Goal: Task Accomplishment & Management: Manage account settings

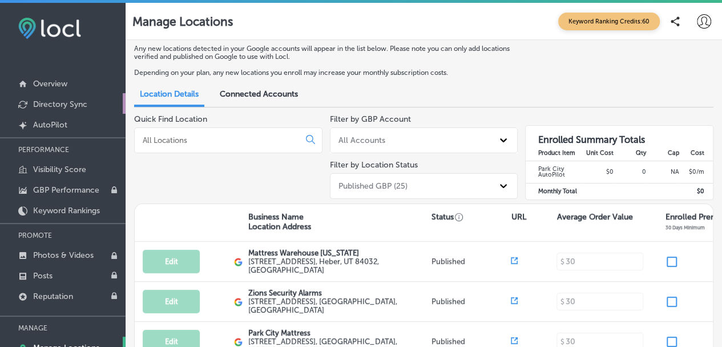
scroll to position [1, 0]
click at [53, 121] on p "AutoPilot" at bounding box center [50, 124] width 34 height 10
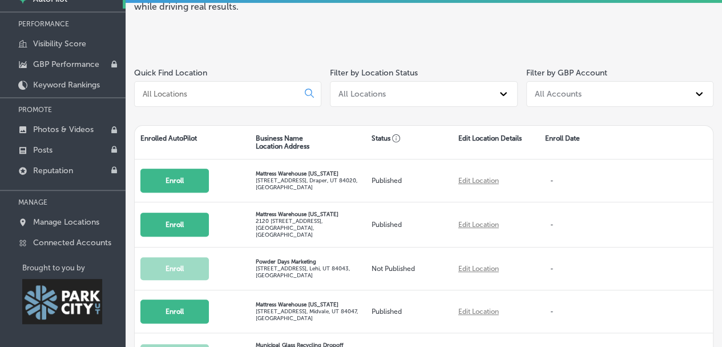
click at [257, 94] on input at bounding box center [219, 94] width 154 height 10
type input "newpark"
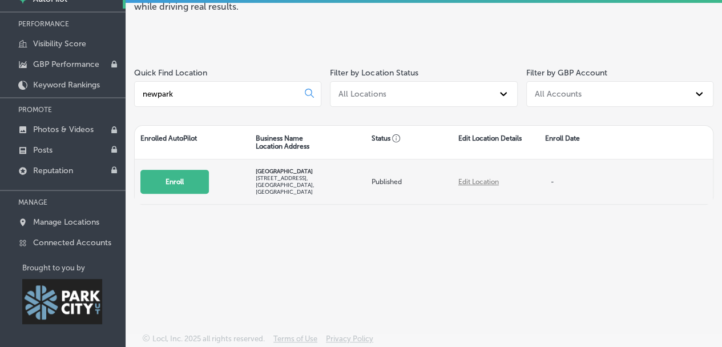
click at [194, 181] on button "Enroll" at bounding box center [174, 182] width 69 height 24
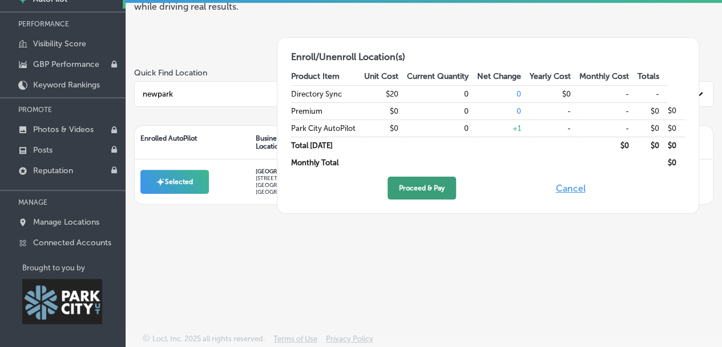
click at [425, 184] on button "Proceed & Pay" at bounding box center [422, 187] width 69 height 23
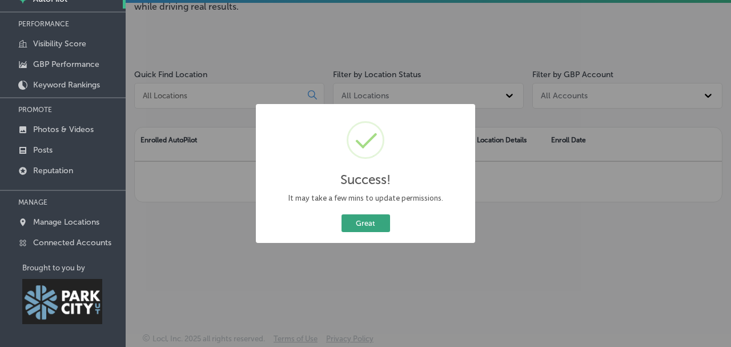
click at [361, 223] on button "Great" at bounding box center [365, 223] width 49 height 18
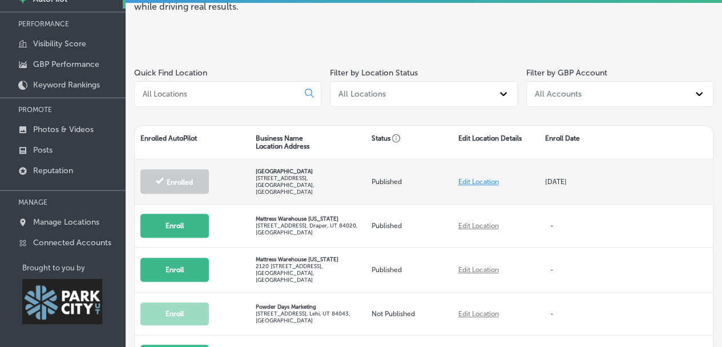
click at [481, 178] on link "Edit Location" at bounding box center [479, 182] width 41 height 8
select select "US"
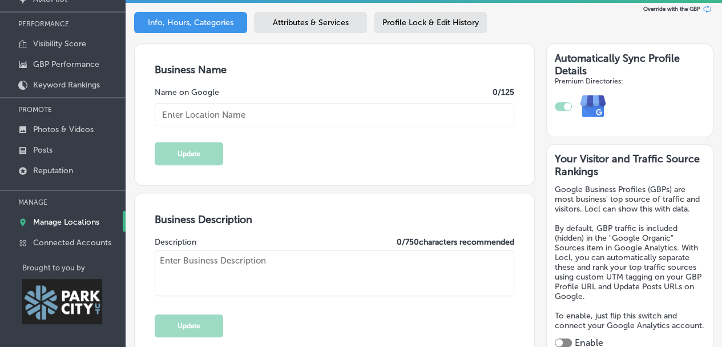
type input "[GEOGRAPHIC_DATA]"
checkbox input "true"
type input "[STREET_ADDRESS]"
type input "Park City"
type input "84098"
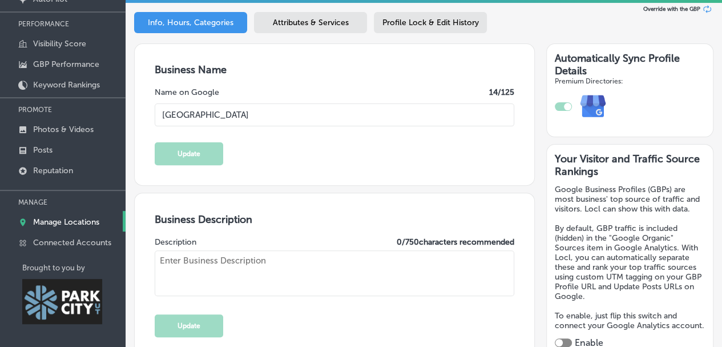
type input "US"
type input "https://www.newparkresort.com/?utm_source=google&utm_medium=organic&utm_campaig…"
type input "+1 435 649 3600"
select select "US"
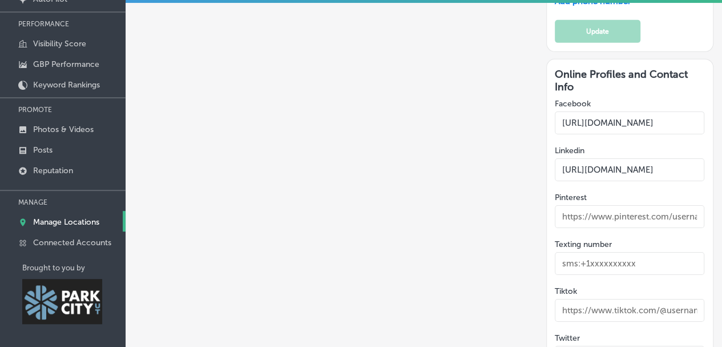
scroll to position [1656, 0]
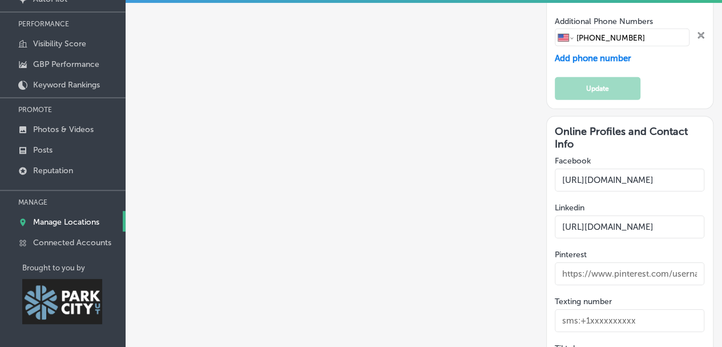
click at [589, 215] on input "https://www.linkedin.com/company/newpark-resort-&-hotel" at bounding box center [630, 226] width 150 height 23
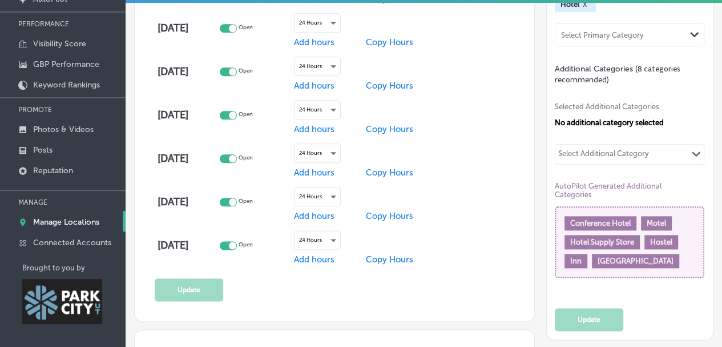
scroll to position [457, 0]
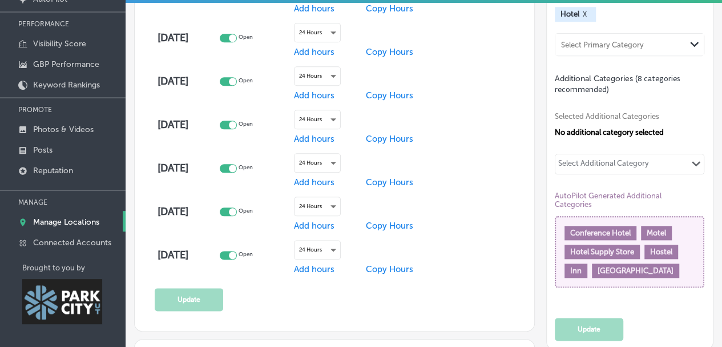
click at [601, 170] on div "Select Additional Category" at bounding box center [603, 165] width 91 height 13
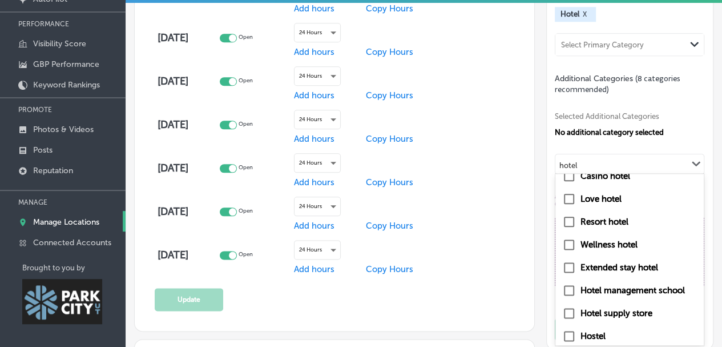
scroll to position [107, 0]
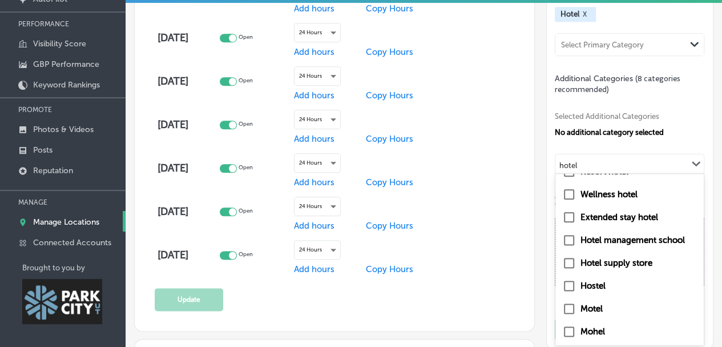
click at [562, 222] on input "checkbox" at bounding box center [569, 217] width 14 height 14
type input "hotel"
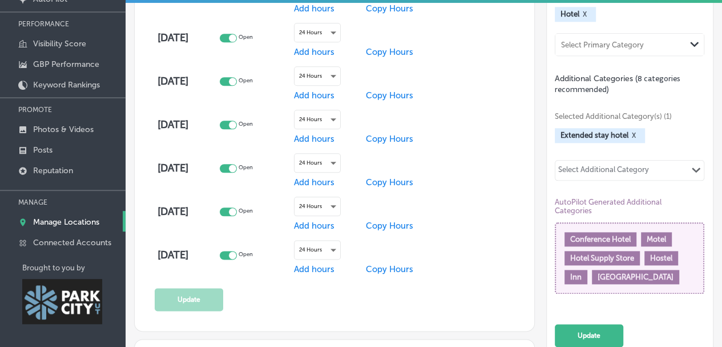
click at [610, 173] on div "Select Additional Category" at bounding box center [603, 171] width 91 height 13
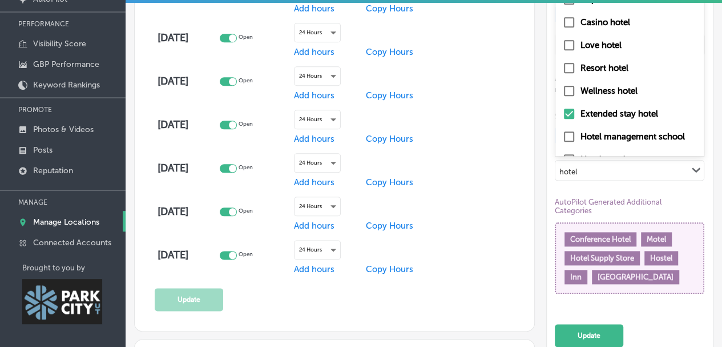
scroll to position [0, 0]
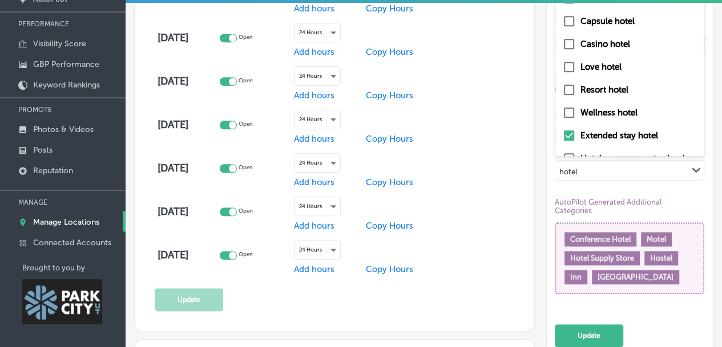
click at [562, 94] on input "checkbox" at bounding box center [569, 90] width 14 height 14
type input "hotel"
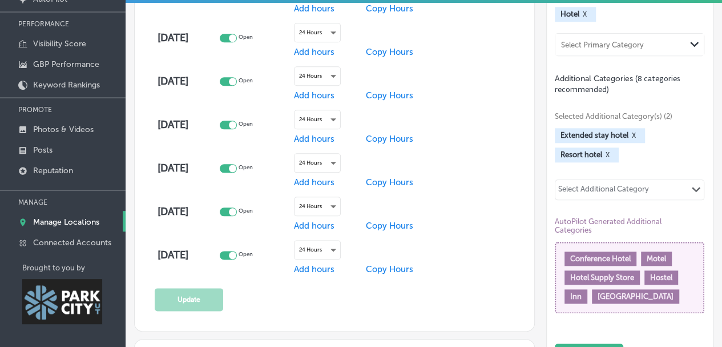
click at [606, 196] on div "Select Additional Category" at bounding box center [603, 190] width 91 height 13
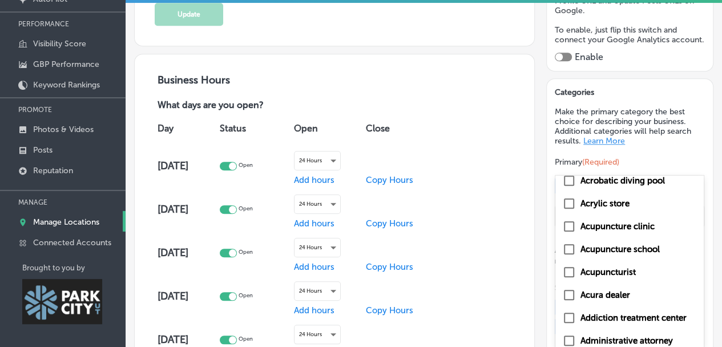
scroll to position [457, 0]
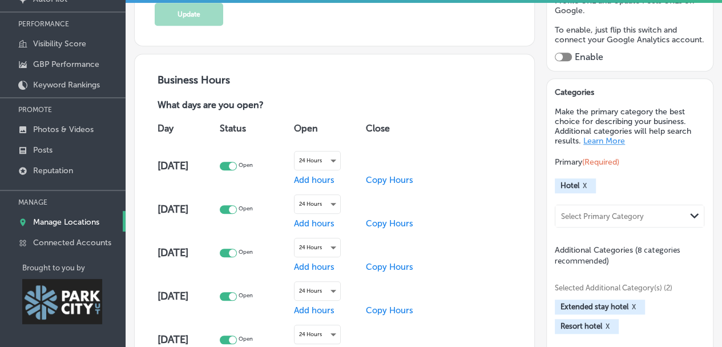
click at [547, 245] on div "Categories Make the primary category the best choice for describing your busine…" at bounding box center [630, 312] width 167 height 467
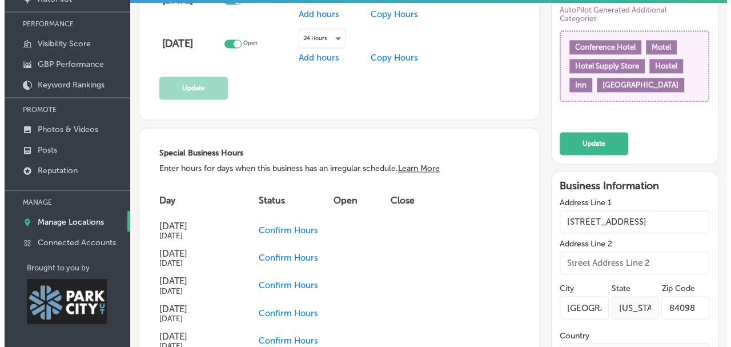
scroll to position [685, 0]
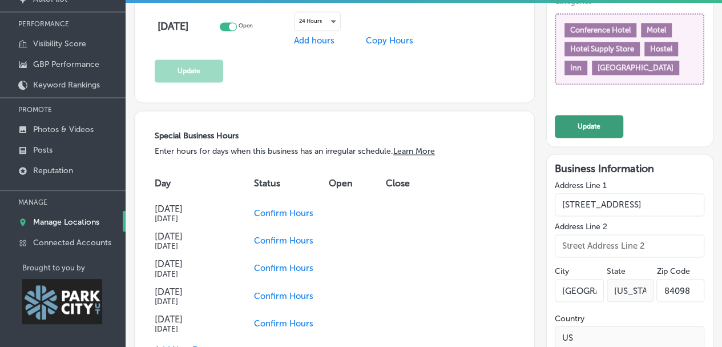
click at [590, 136] on button "Update" at bounding box center [589, 126] width 69 height 23
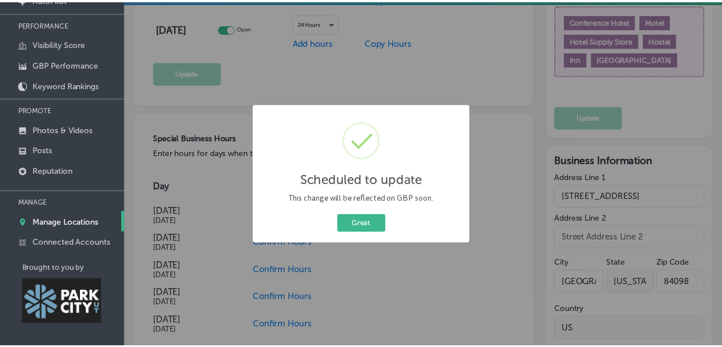
scroll to position [686, 0]
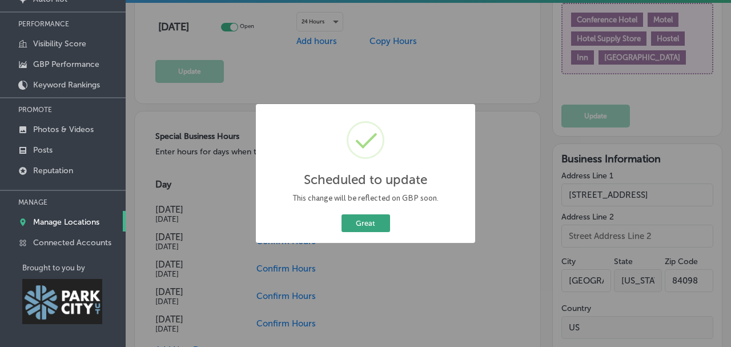
click at [355, 227] on button "Great" at bounding box center [365, 223] width 49 height 18
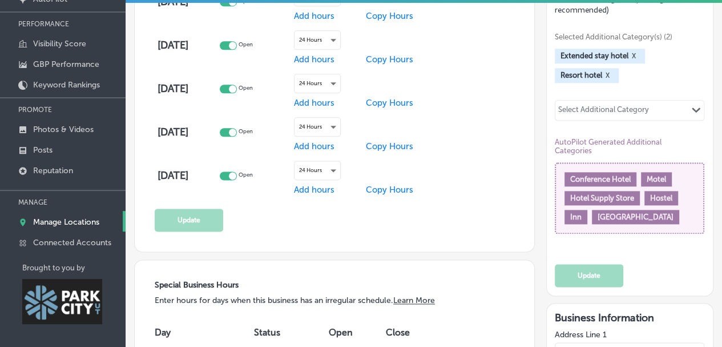
scroll to position [514, 0]
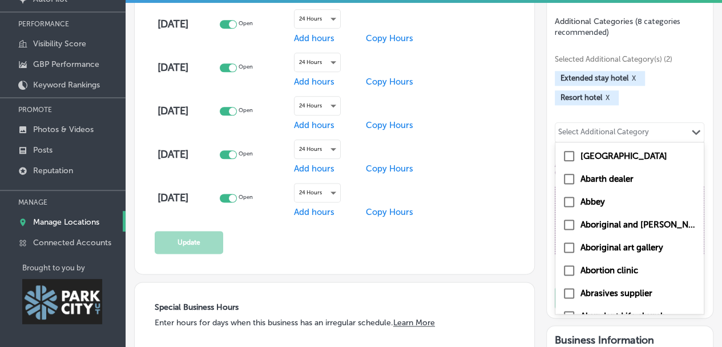
click at [603, 140] on div "Select Additional Category" at bounding box center [603, 133] width 91 height 13
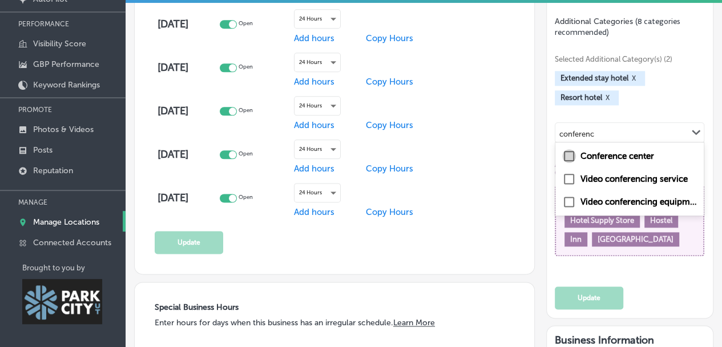
click at [562, 160] on input "checkbox" at bounding box center [569, 156] width 14 height 14
type input "conferenc"
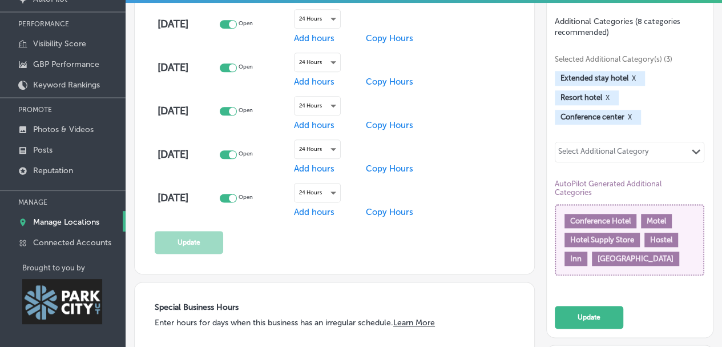
click at [565, 155] on div "Select Additional Category" at bounding box center [603, 153] width 91 height 13
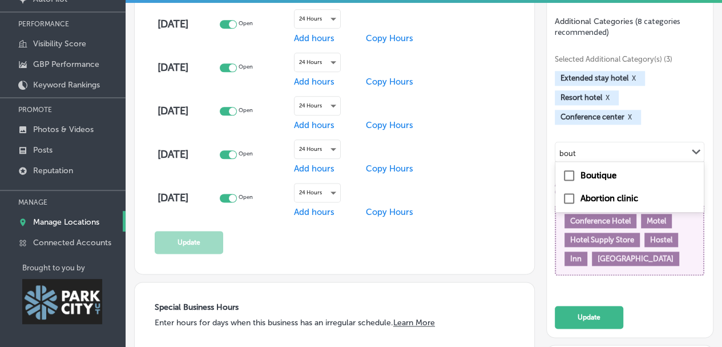
type input "bout"
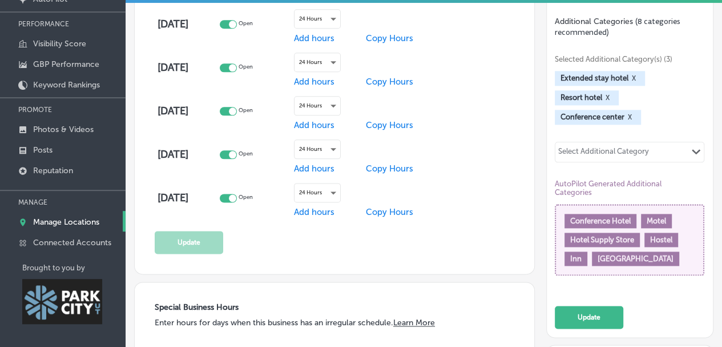
click at [600, 143] on div "Selected Additional Category(s) (3) Extended stay hotel X Resort hotel X Confer…" at bounding box center [630, 164] width 150 height 252
click at [547, 174] on div "Categories Make the primary category the best choice for describing your busine…" at bounding box center [630, 93] width 167 height 486
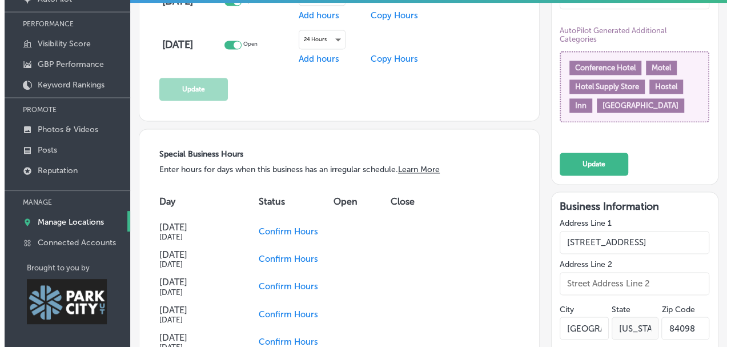
scroll to position [685, 0]
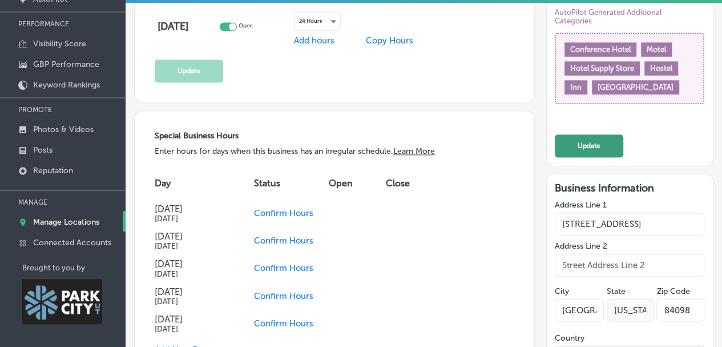
click at [591, 151] on button "Update" at bounding box center [589, 145] width 69 height 23
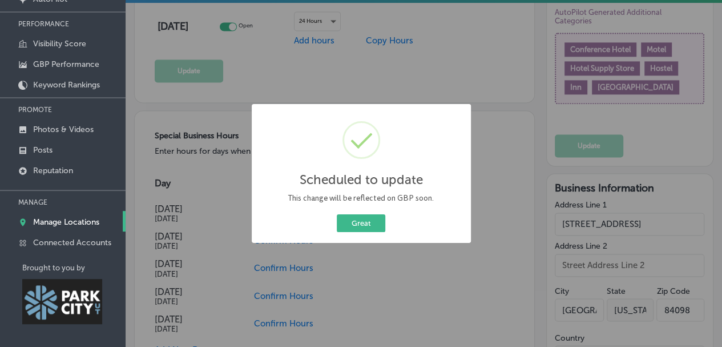
scroll to position [686, 0]
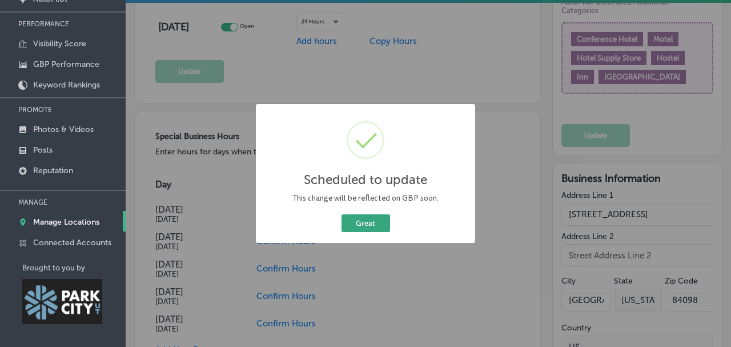
click at [373, 224] on button "Great" at bounding box center [365, 223] width 49 height 18
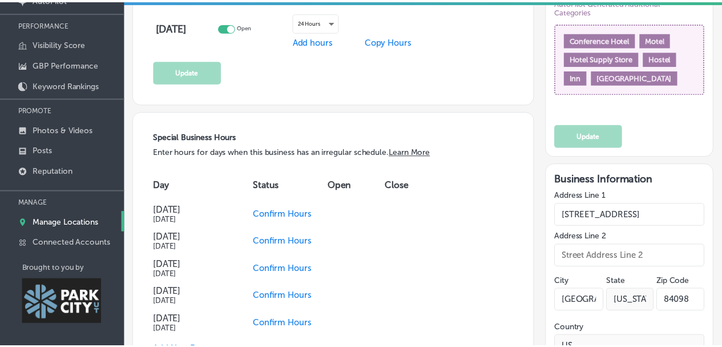
scroll to position [685, 0]
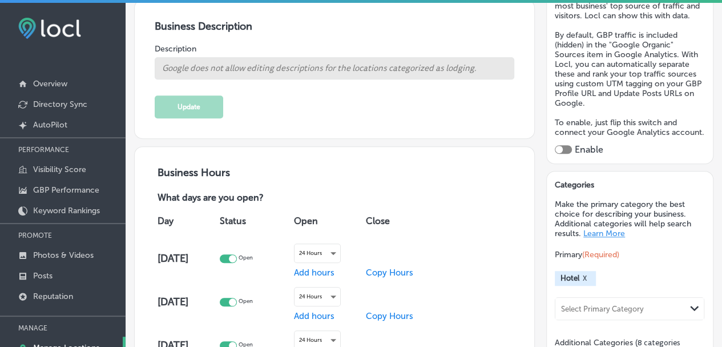
scroll to position [343, 0]
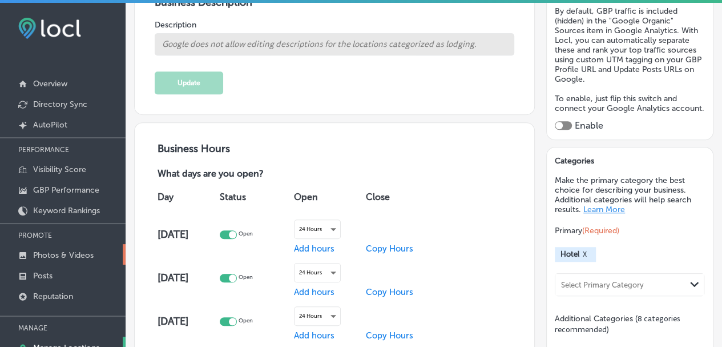
click at [69, 255] on p "Photos & Videos" at bounding box center [63, 255] width 61 height 10
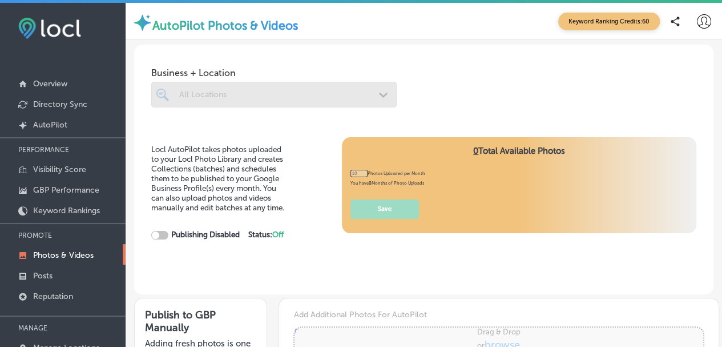
type input "0"
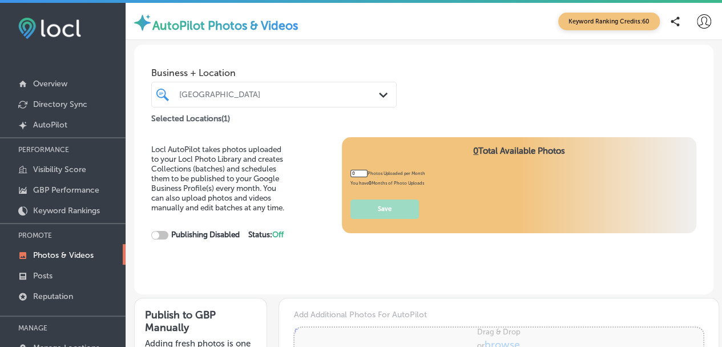
checkbox input "true"
type input "5"
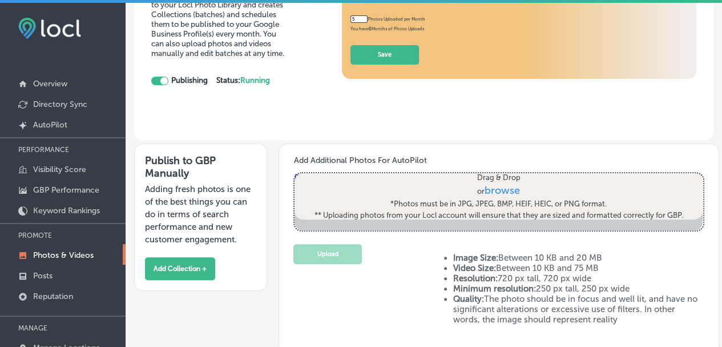
scroll to position [171, 0]
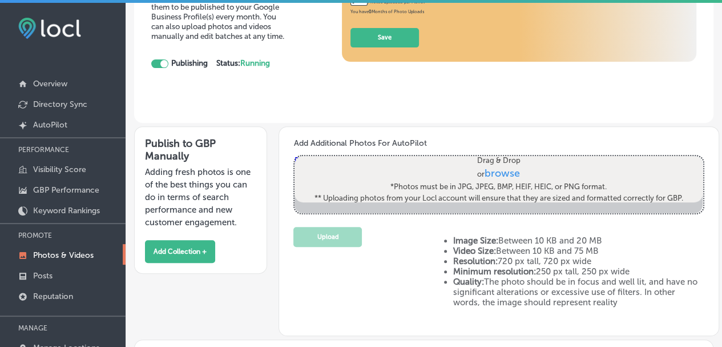
click at [6, 221] on div "PERFORMANCE Visibility Score GBP Performance Keyword Rankings PROMOTE Photos & …" at bounding box center [63, 257] width 126 height 240
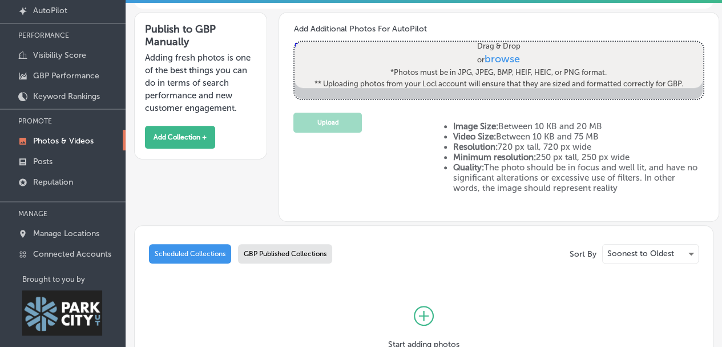
click at [485, 59] on span "browse" at bounding box center [502, 59] width 35 height 13
click at [485, 45] on input "Drag & Drop or browse *Photos must be in JPG, JPEG, BMP, HEIF, HEIC, or PNG for…" at bounding box center [499, 43] width 408 height 3
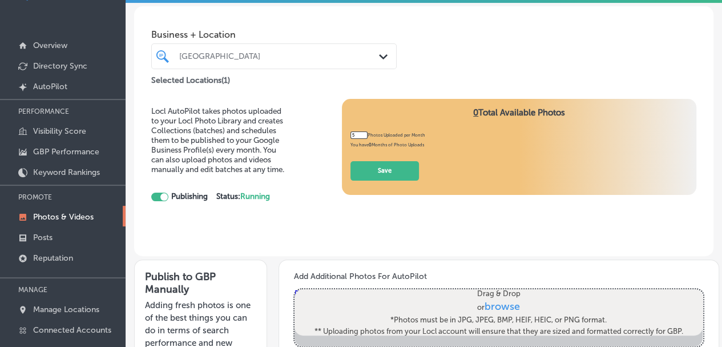
scroll to position [0, 0]
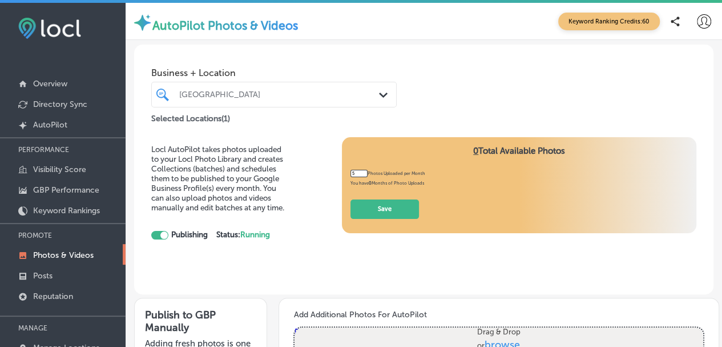
click at [290, 95] on div "[GEOGRAPHIC_DATA]" at bounding box center [279, 95] width 201 height 10
click at [486, 90] on div "Business + Location Newpark Resort Path Created with Sketch. Selected Locations…" at bounding box center [424, 85] width 580 height 81
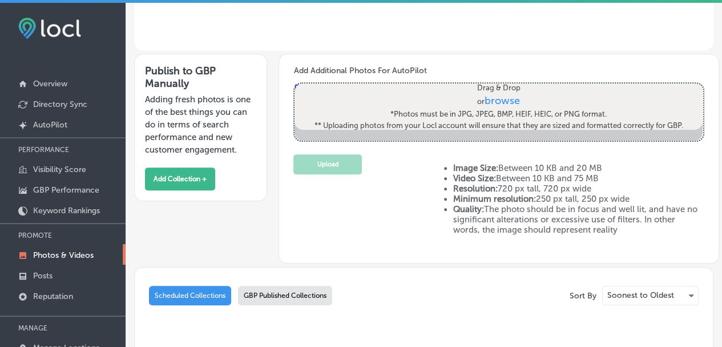
click at [497, 95] on span "browse" at bounding box center [502, 101] width 35 height 13
click at [497, 87] on input "Drag & Drop or browse *Photos must be in JPG, JPEG, BMP, HEIF, HEIC, or PNG for…" at bounding box center [499, 84] width 408 height 3
type input "C:\fakepath\HillsKitchen1-1.jpg"
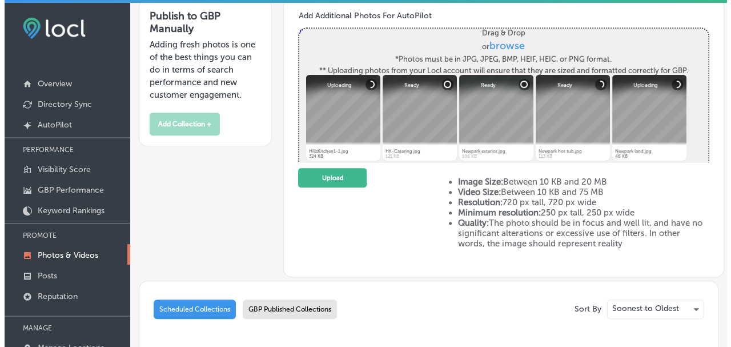
scroll to position [312, 0]
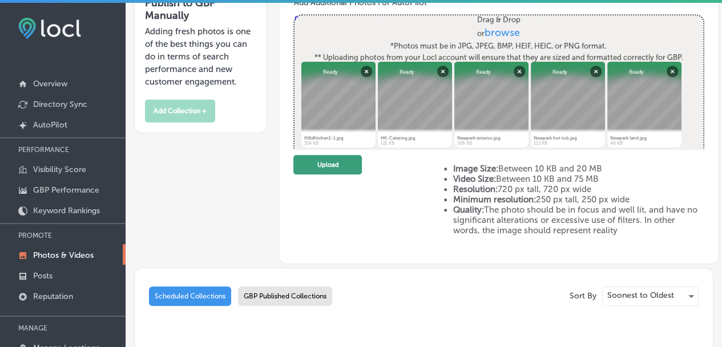
click at [332, 161] on button "Upload" at bounding box center [327, 165] width 69 height 20
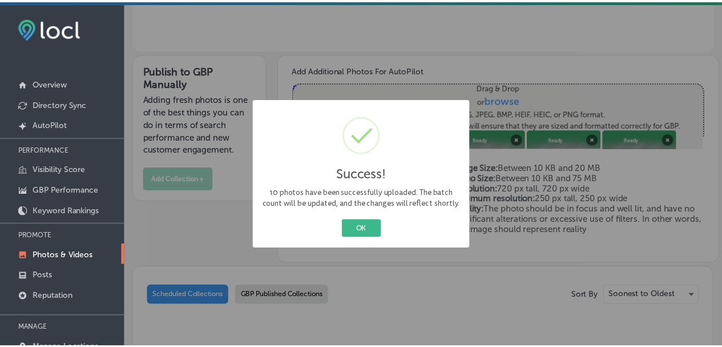
scroll to position [270, 0]
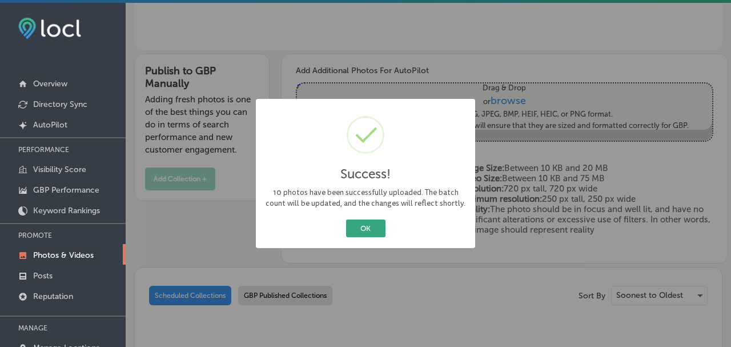
click at [368, 231] on button "OK" at bounding box center [365, 228] width 39 height 18
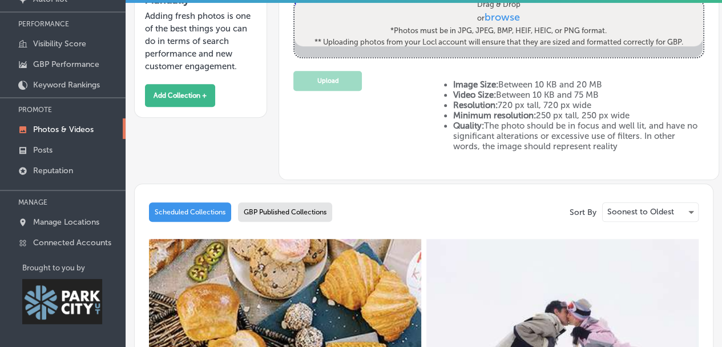
scroll to position [195, 0]
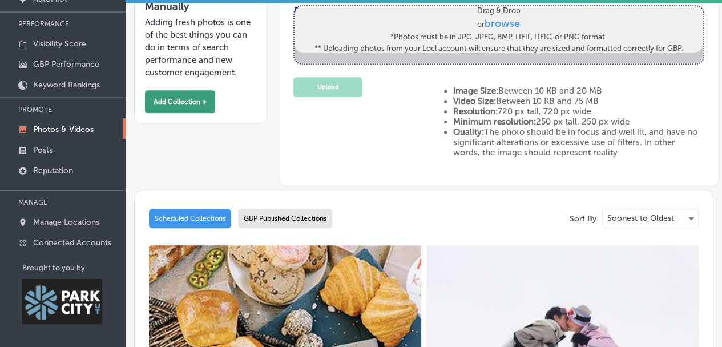
click at [182, 94] on button "Add Collection +" at bounding box center [180, 101] width 70 height 23
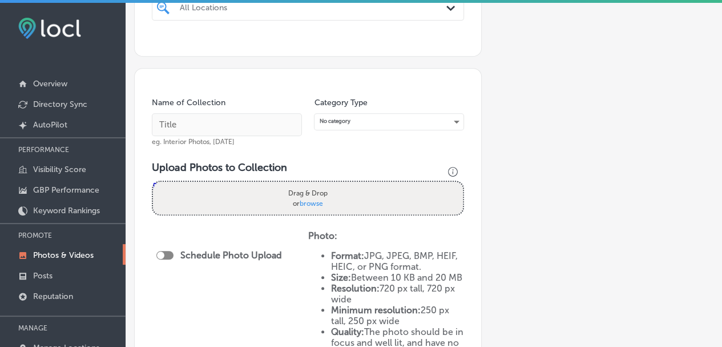
scroll to position [239, 0]
click at [359, 118] on div "No category" at bounding box center [389, 121] width 149 height 15
click at [359, 123] on div "No category" at bounding box center [389, 121] width 149 height 15
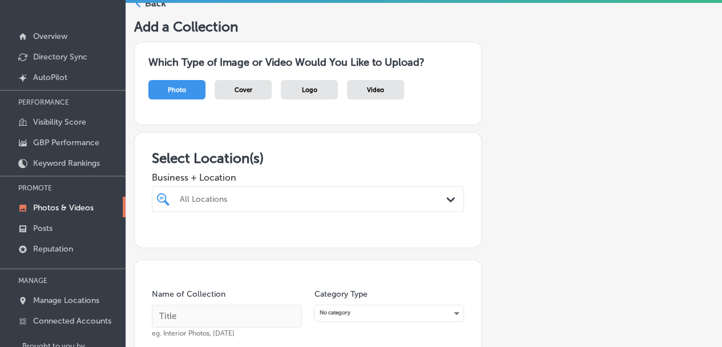
scroll to position [0, 0]
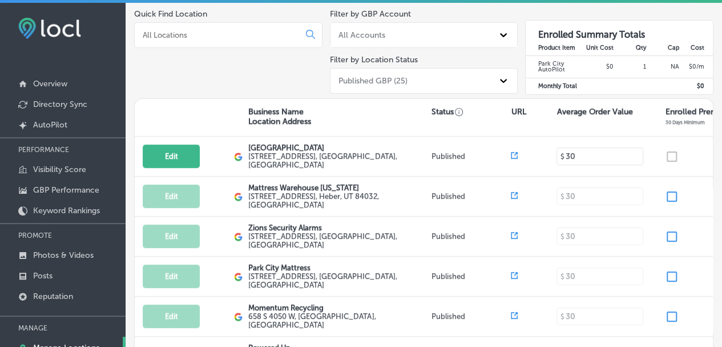
scroll to position [106, 0]
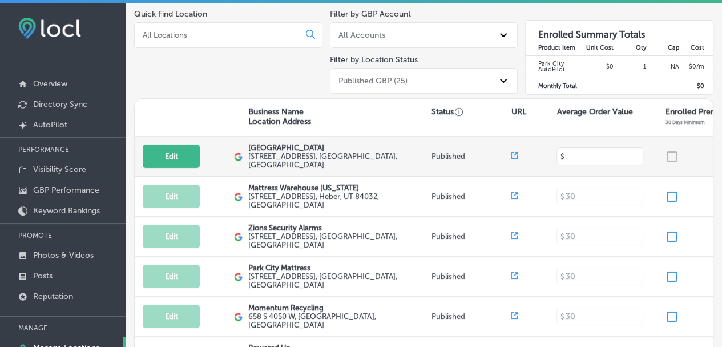
drag, startPoint x: 587, startPoint y: 156, endPoint x: 524, endPoint y: 157, distance: 62.8
click at [524, 157] on div "Edit This location is not published yet. Newpark Resort 1476 Newpark Boulevard …" at bounding box center [583, 156] width 896 height 40
type input "500"
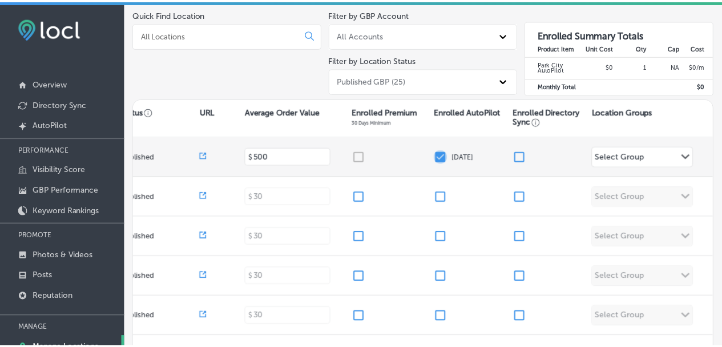
scroll to position [0, 317]
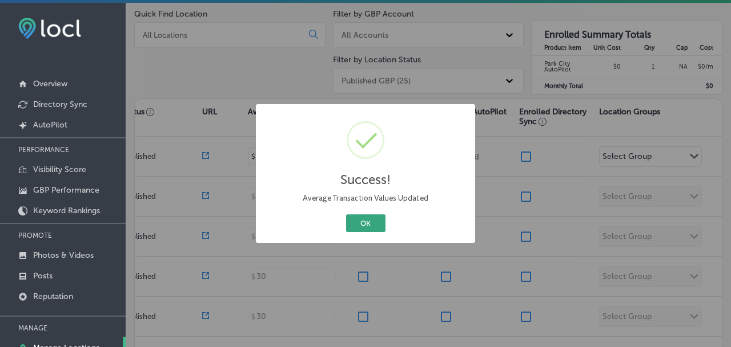
click at [369, 224] on button "OK" at bounding box center [365, 223] width 39 height 18
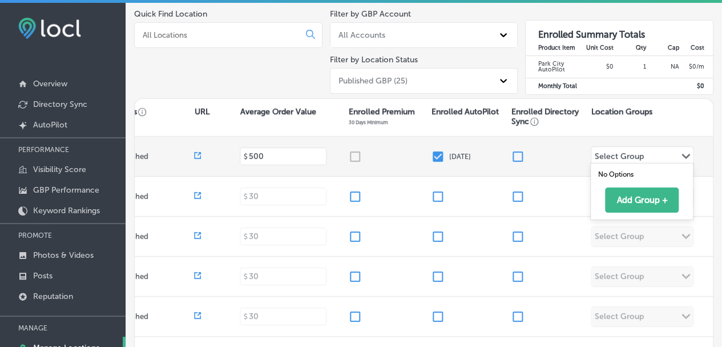
click at [610, 158] on div "Select Group" at bounding box center [618, 157] width 49 height 13
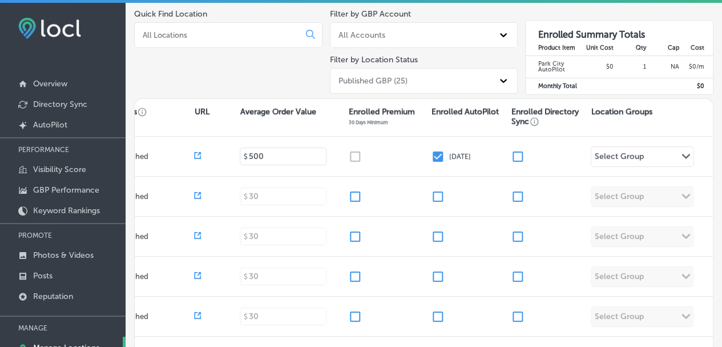
click at [227, 75] on div "Quick Find Location" at bounding box center [228, 53] width 188 height 89
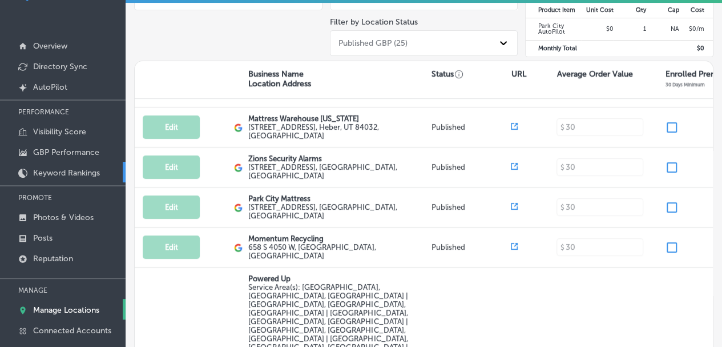
scroll to position [0, 0]
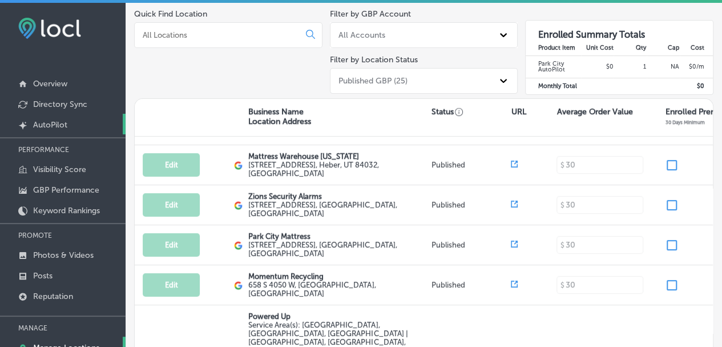
click at [43, 125] on p "AutoPilot" at bounding box center [50, 125] width 34 height 10
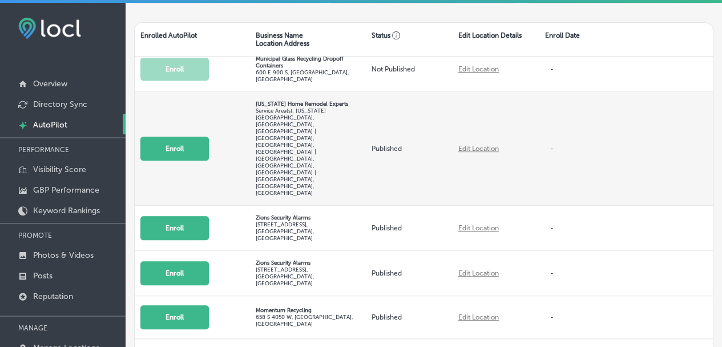
scroll to position [257, 0]
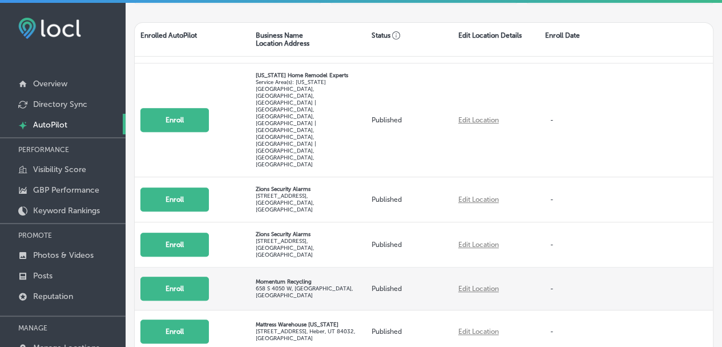
click at [187, 276] on button "Enroll" at bounding box center [174, 288] width 69 height 24
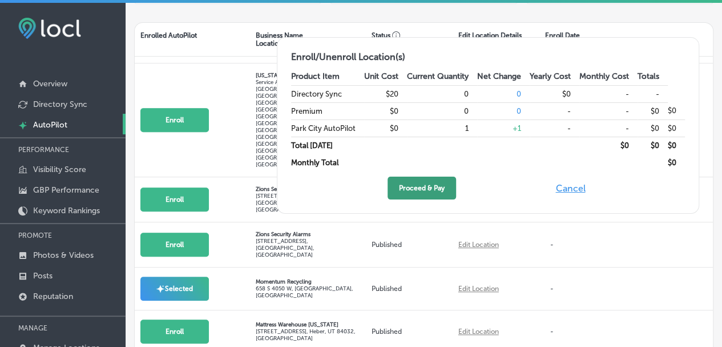
click at [431, 185] on button "Proceed & Pay" at bounding box center [422, 187] width 69 height 23
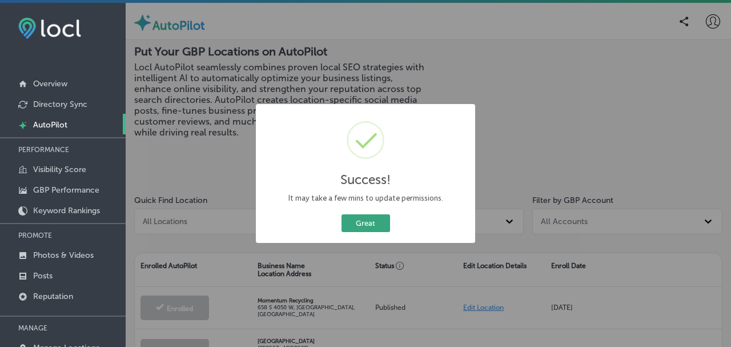
click at [361, 226] on button "Great" at bounding box center [365, 223] width 49 height 18
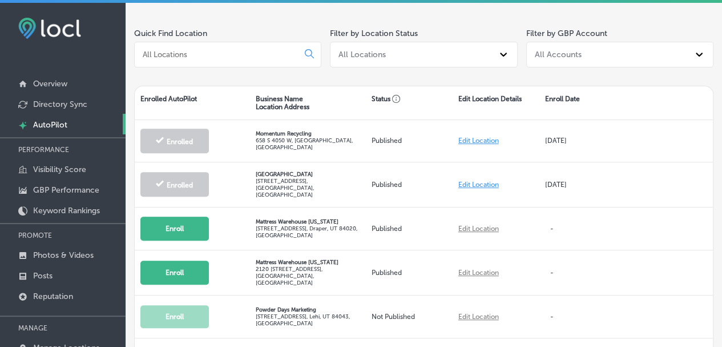
scroll to position [228, 0]
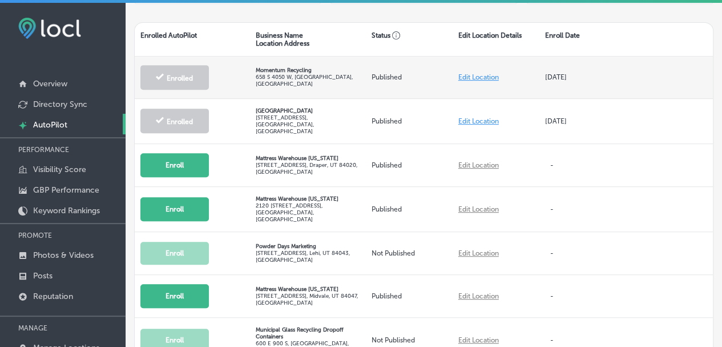
click at [477, 74] on link "Edit Location" at bounding box center [479, 77] width 41 height 8
select select "US"
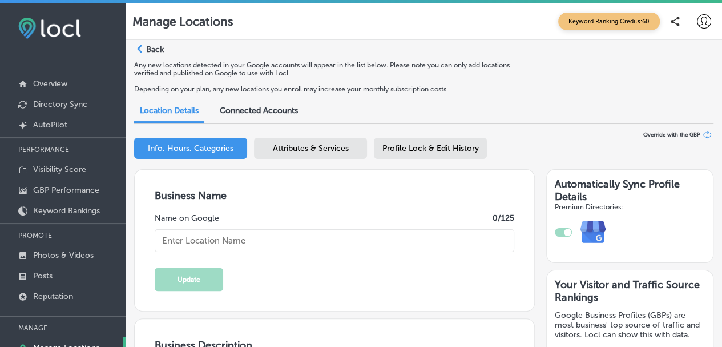
checkbox input "true"
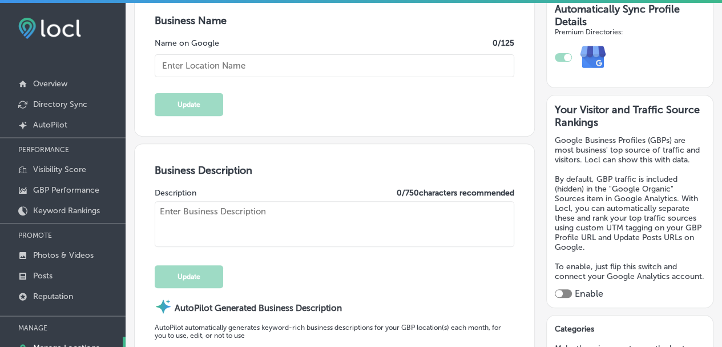
type textarea "Momentum Recycling provides Utah residents and businesses the opportunity to re…"
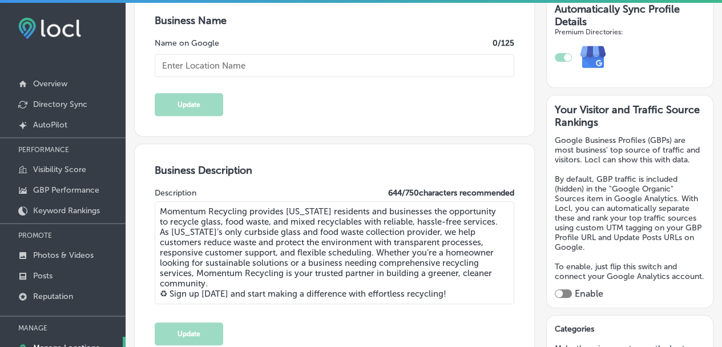
type textarea "Momentum Recycling redefines sustainability by offering comprehensive glass rec…"
type input "658 S 4050 W"
type input "Salt Lake City"
type input "84104"
type input "US"
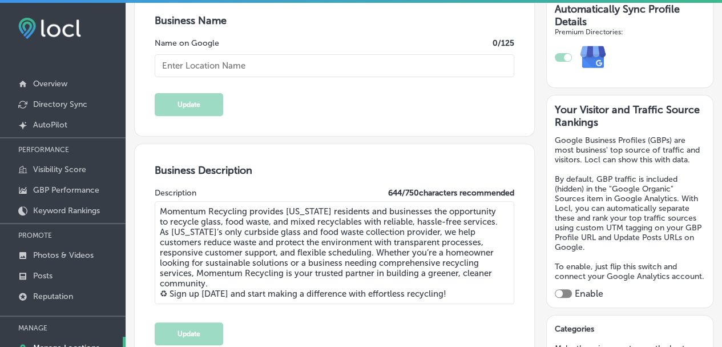
type input "http://www.momentumrecycling.com/"
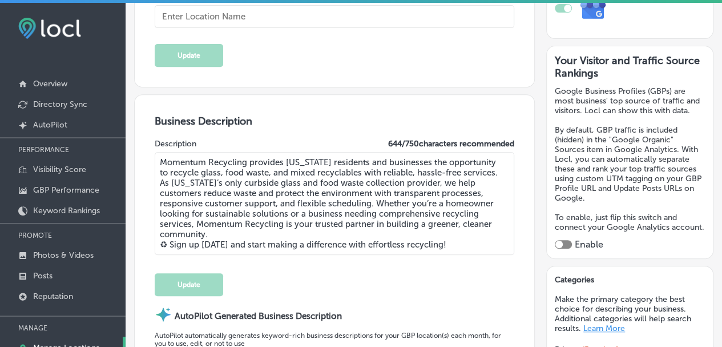
type input "Momentum Recycling"
type input "+1 801 355 0334"
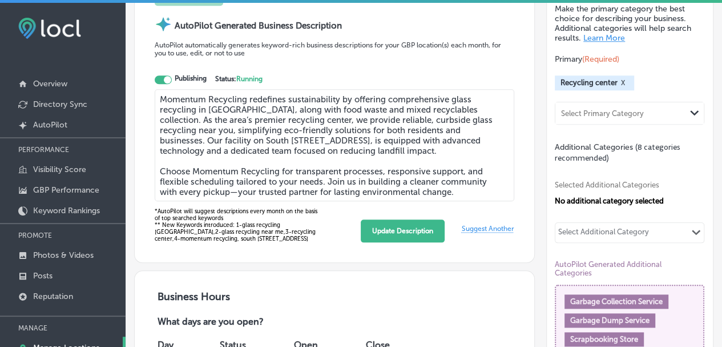
scroll to position [571, 0]
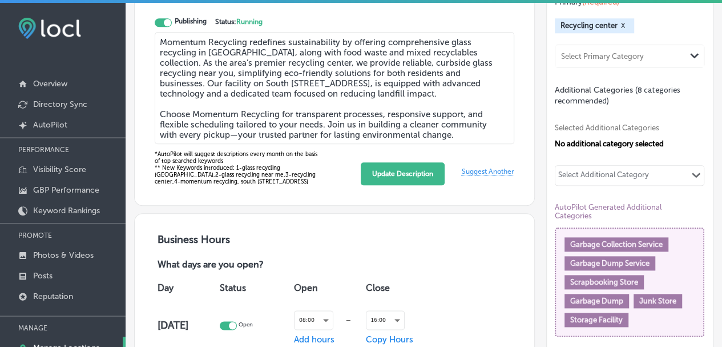
click at [577, 176] on div "Select Additional Category" at bounding box center [603, 176] width 91 height 13
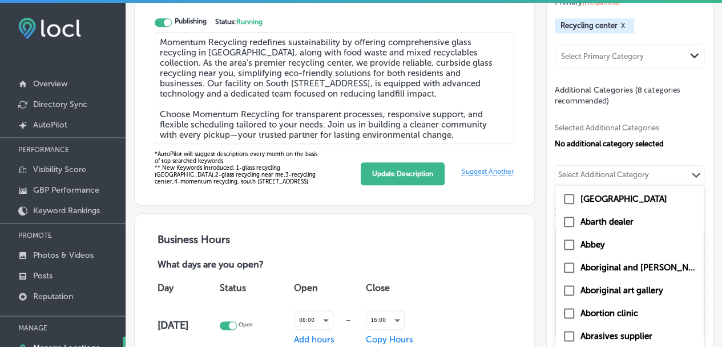
click at [547, 155] on div "Categories Make the primary category the best choice for describing your busine…" at bounding box center [630, 158] width 167 height 479
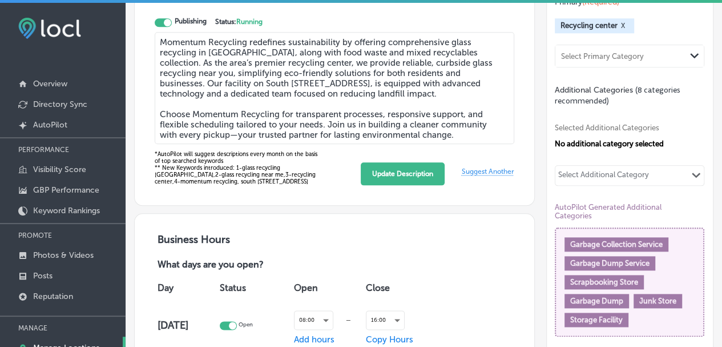
click at [578, 181] on div "Select Additional Category" at bounding box center [603, 176] width 91 height 13
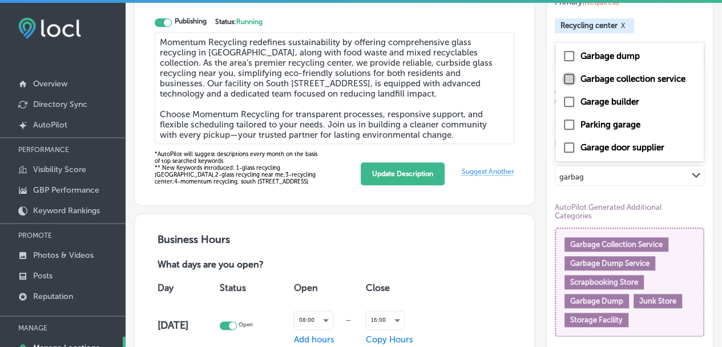
click at [563, 85] on input "checkbox" at bounding box center [569, 79] width 14 height 14
type input "garbag"
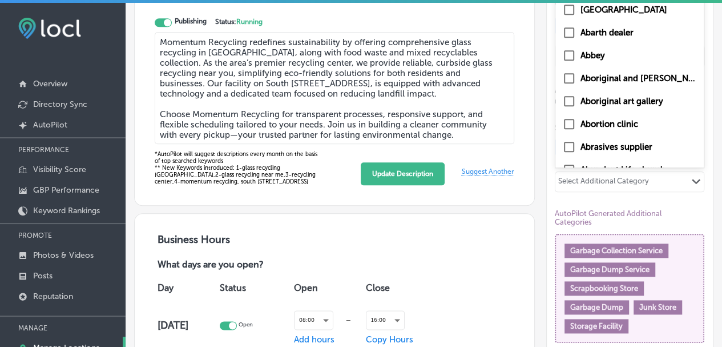
click at [577, 186] on div "Select Additional Category" at bounding box center [603, 182] width 91 height 13
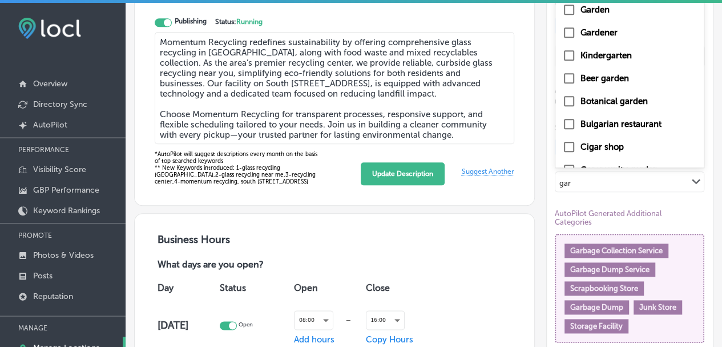
type input "garb"
checkbox input "true"
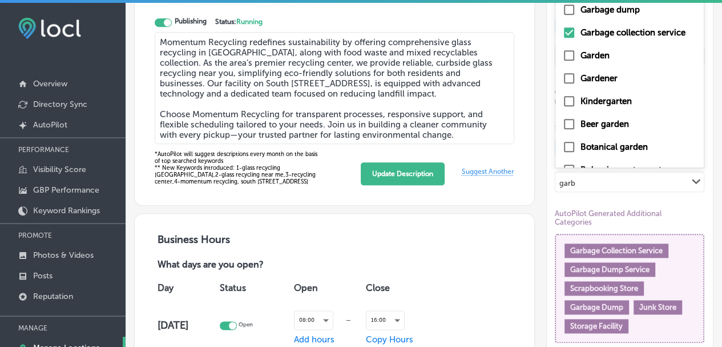
type input "gar"
checkbox input "false"
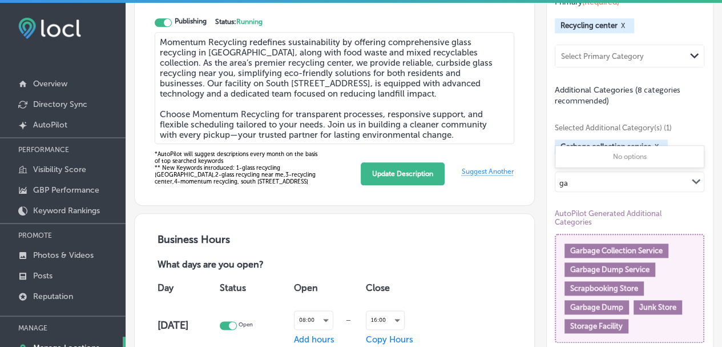
type input "g"
type input "recyc"
click at [547, 203] on div "Categories Make the primary category the best choice for describing your busine…" at bounding box center [630, 161] width 167 height 485
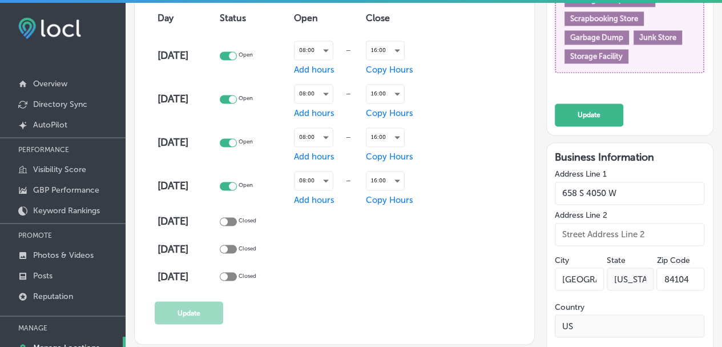
scroll to position [857, 0]
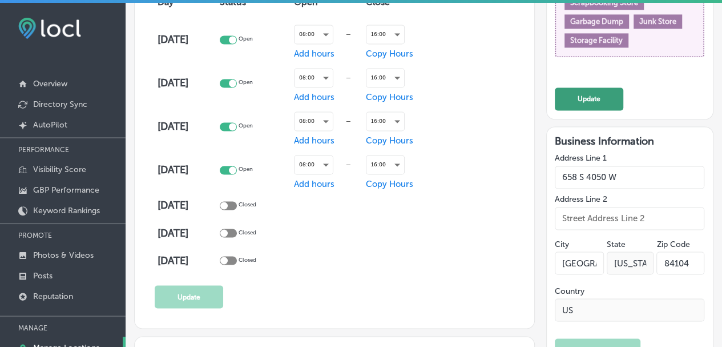
click at [601, 103] on button "Update" at bounding box center [589, 98] width 69 height 23
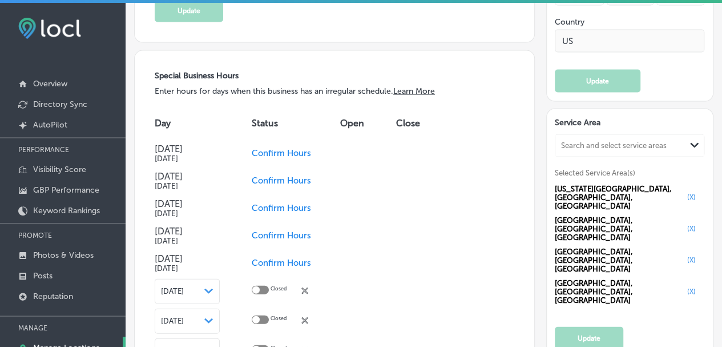
scroll to position [1143, 0]
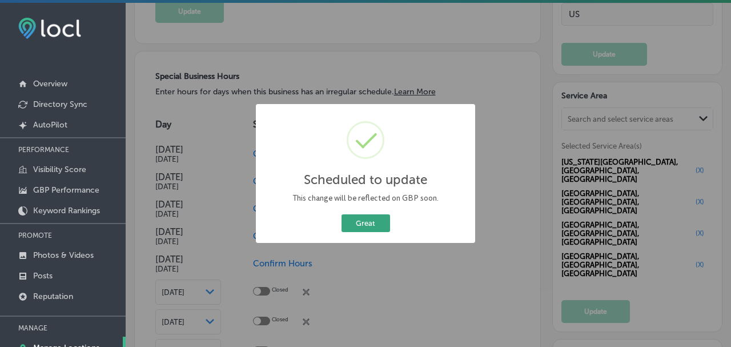
click at [370, 223] on button "Great" at bounding box center [365, 223] width 49 height 18
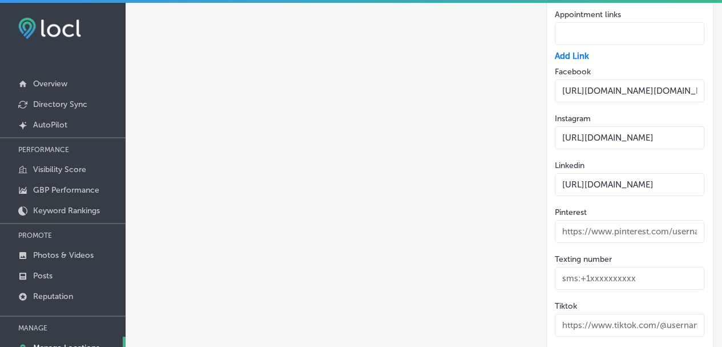
scroll to position [1694, 0]
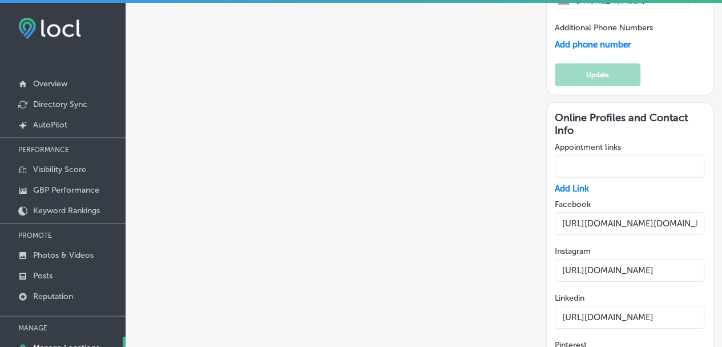
click at [625, 305] on input "https://www.linkedin.com/company/momentum-recycling" at bounding box center [630, 316] width 150 height 23
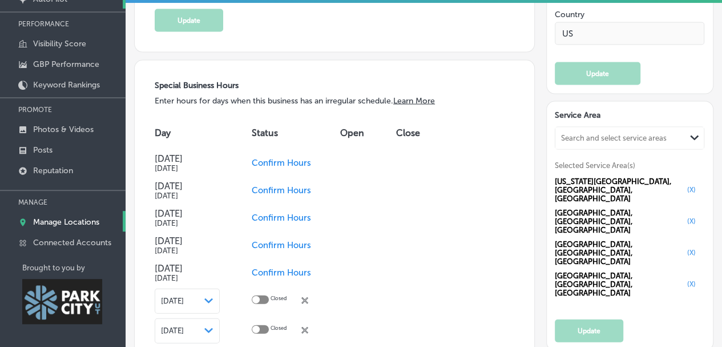
scroll to position [0, 0]
